Goal: Navigation & Orientation: Understand site structure

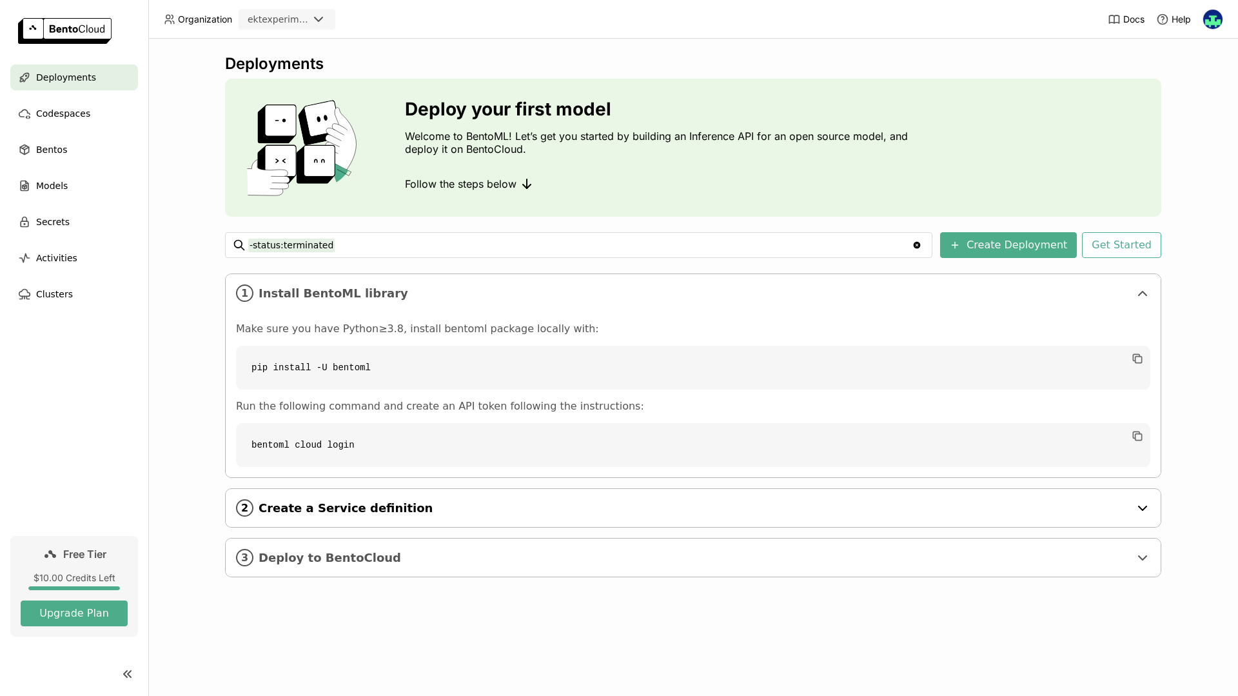
click at [451, 503] on span "Create a Service definition" at bounding box center [694, 508] width 871 height 14
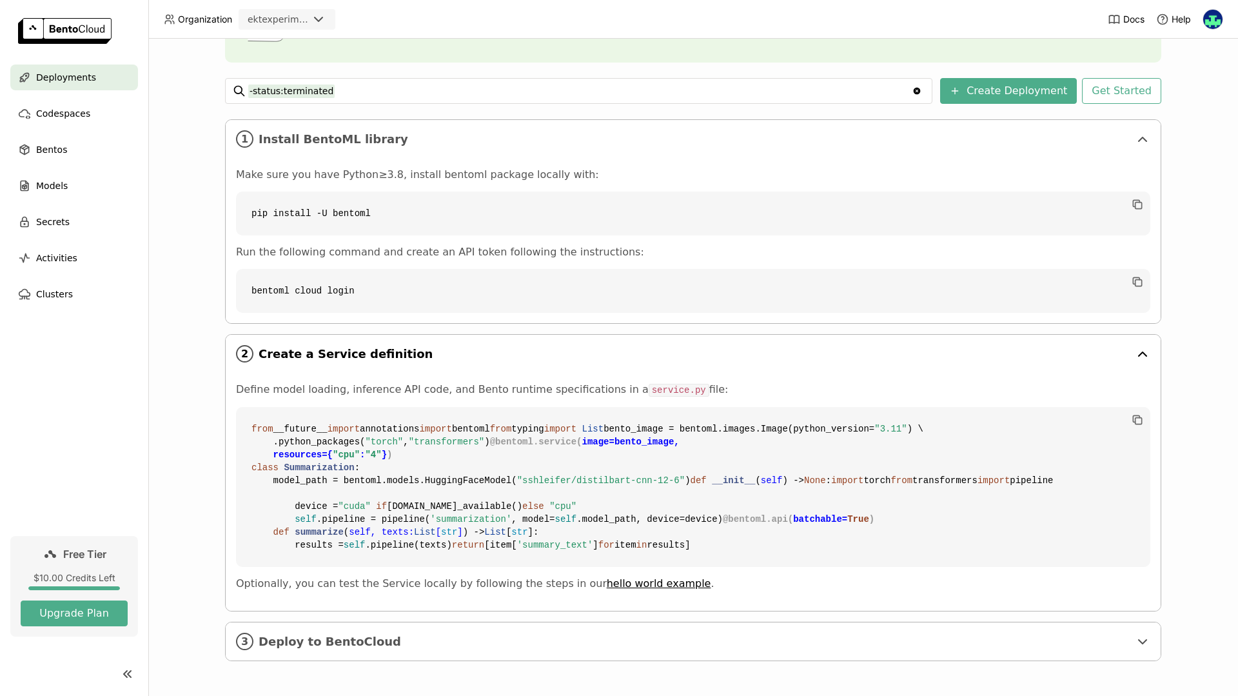
scroll to position [386, 0]
click at [428, 644] on span "Deploy to BentoCloud" at bounding box center [694, 641] width 871 height 14
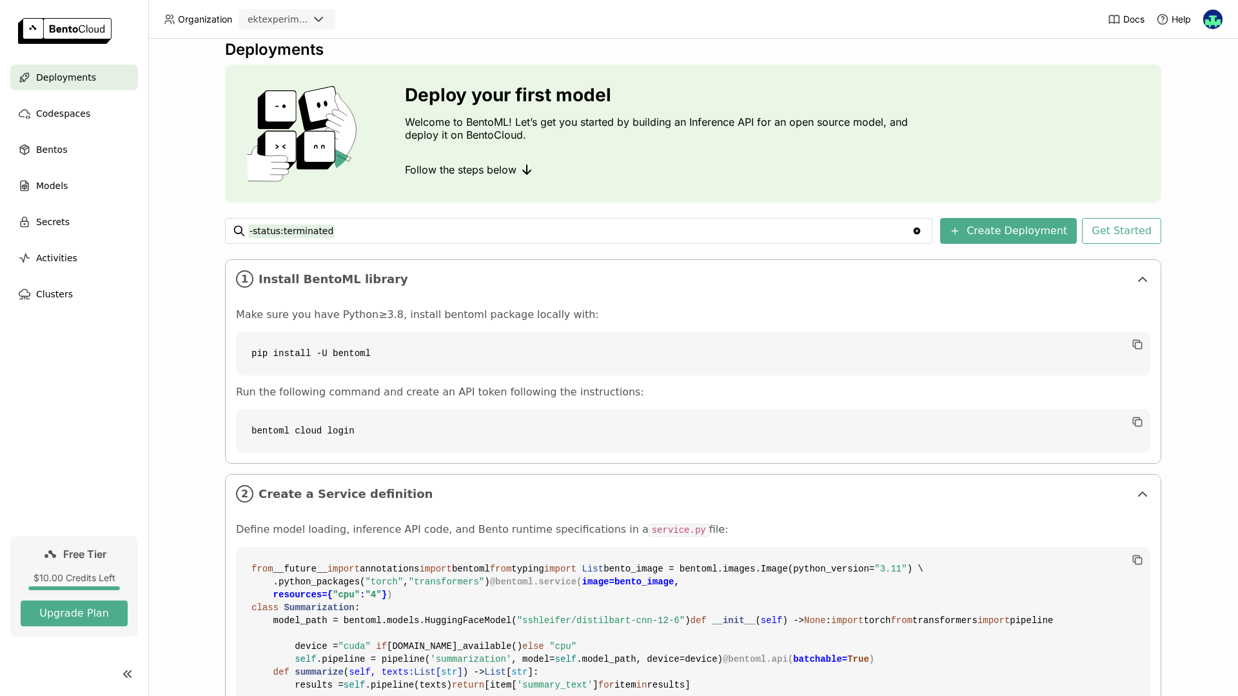
scroll to position [0, 0]
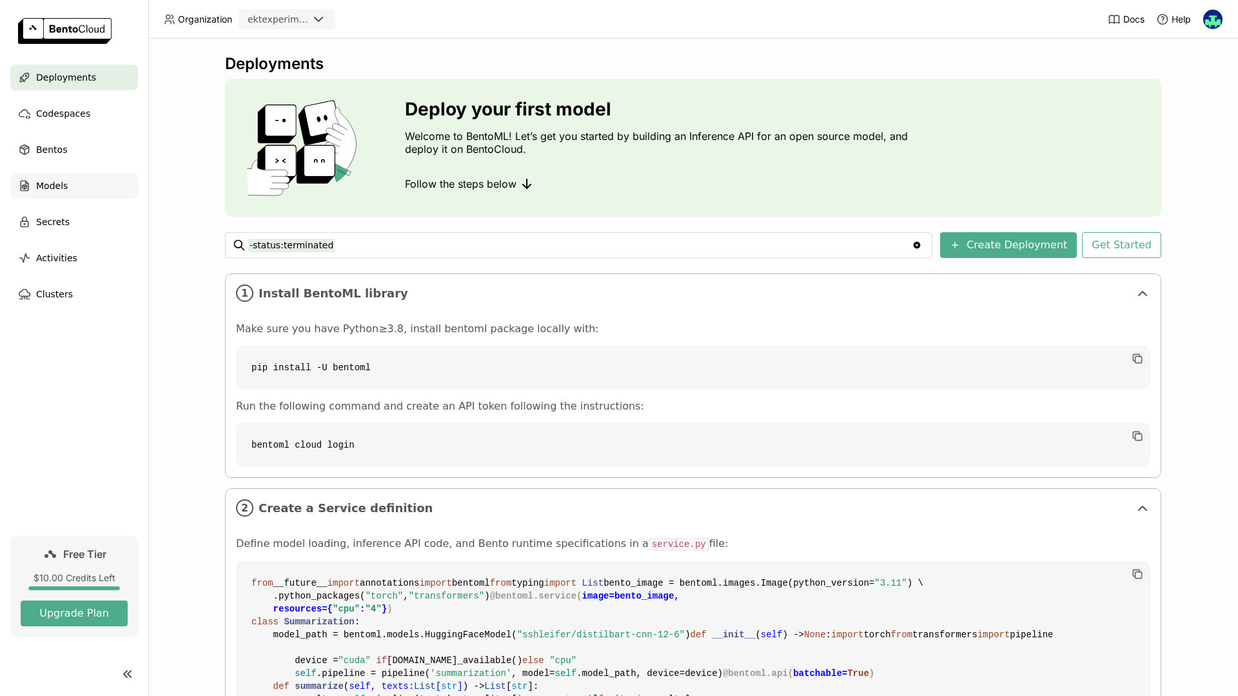
click at [61, 185] on span "Models" at bounding box center [52, 185] width 32 height 15
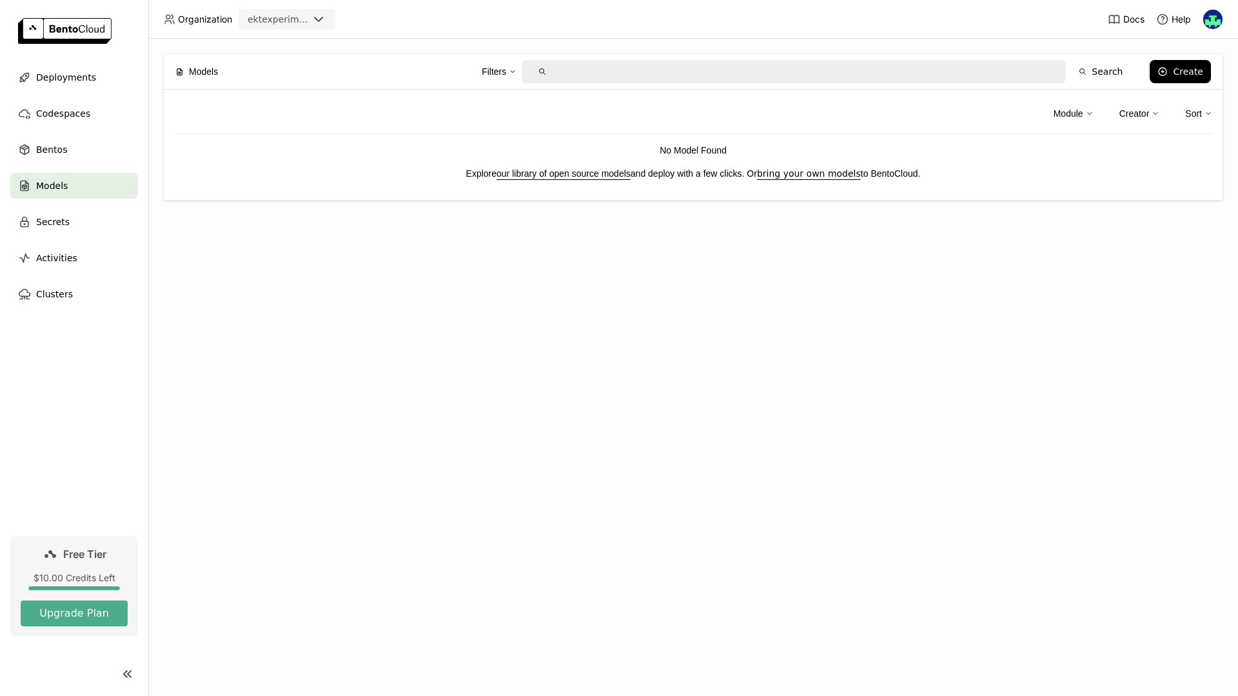
click at [567, 174] on link "our library of open source models" at bounding box center [563, 173] width 134 height 10
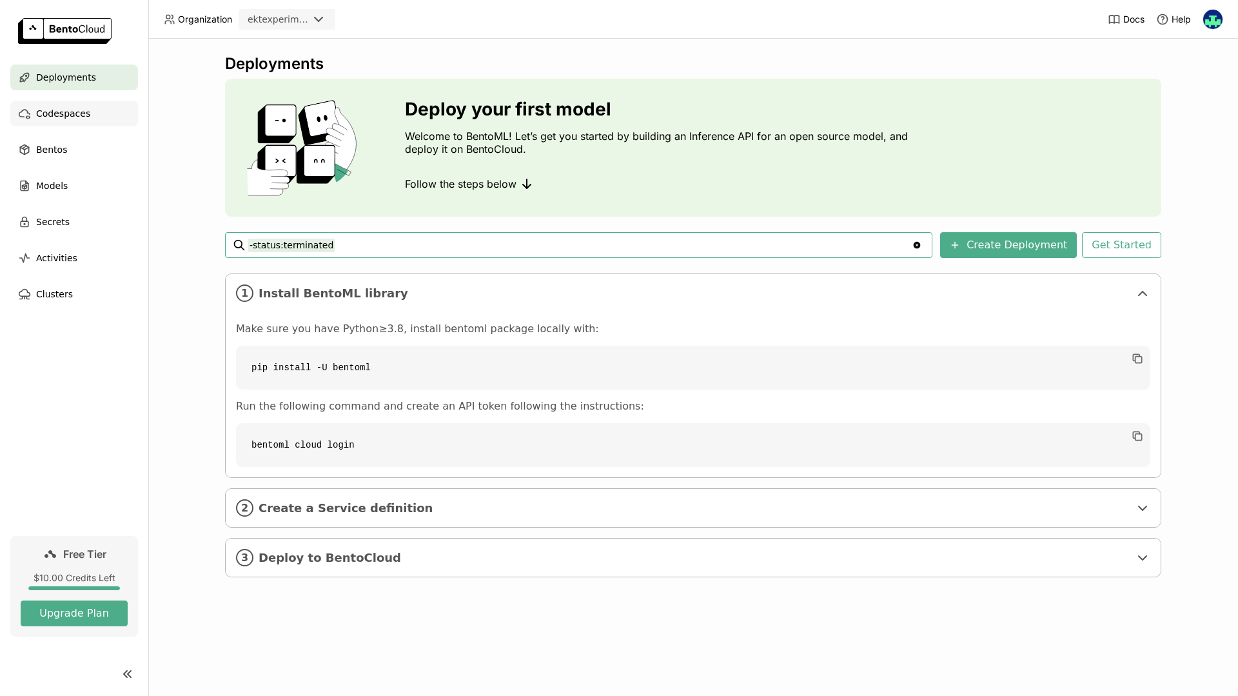
click at [75, 117] on span "Codespaces" at bounding box center [63, 113] width 54 height 15
